Goal: Navigation & Orientation: Find specific page/section

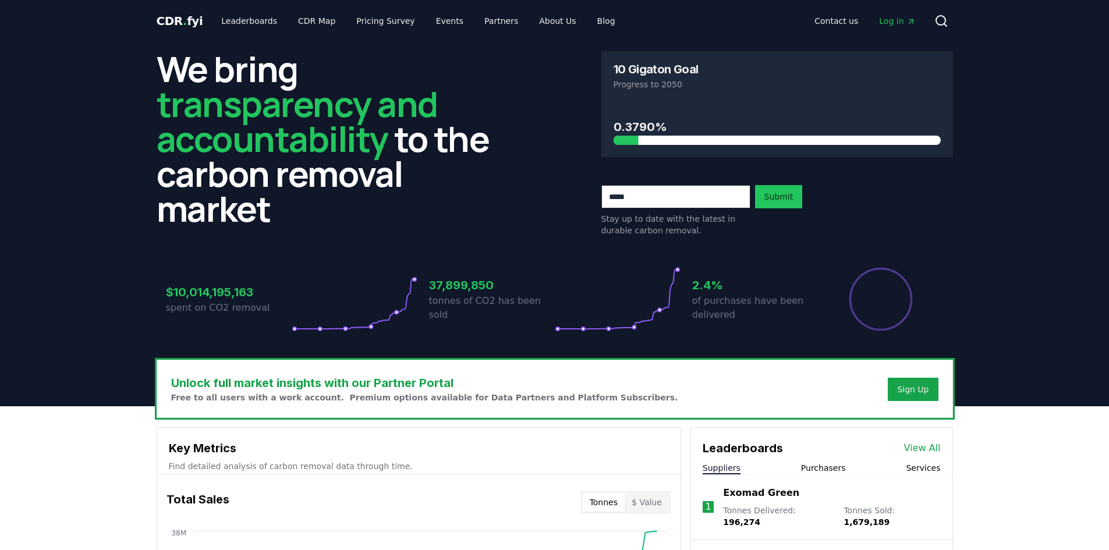
click at [1046, 91] on header "We bring transparency and accountability to the carbon removal market 10 Gigato…" at bounding box center [554, 224] width 1109 height 364
click at [250, 20] on link "Leaderboards" at bounding box center [249, 20] width 75 height 21
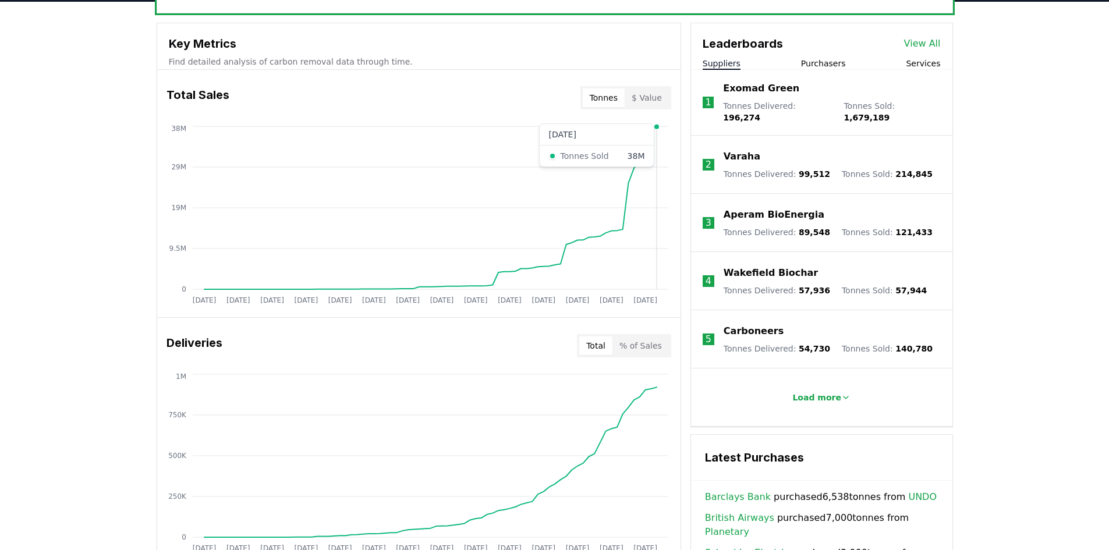
scroll to position [291, 0]
